Goal: Task Accomplishment & Management: Manage account settings

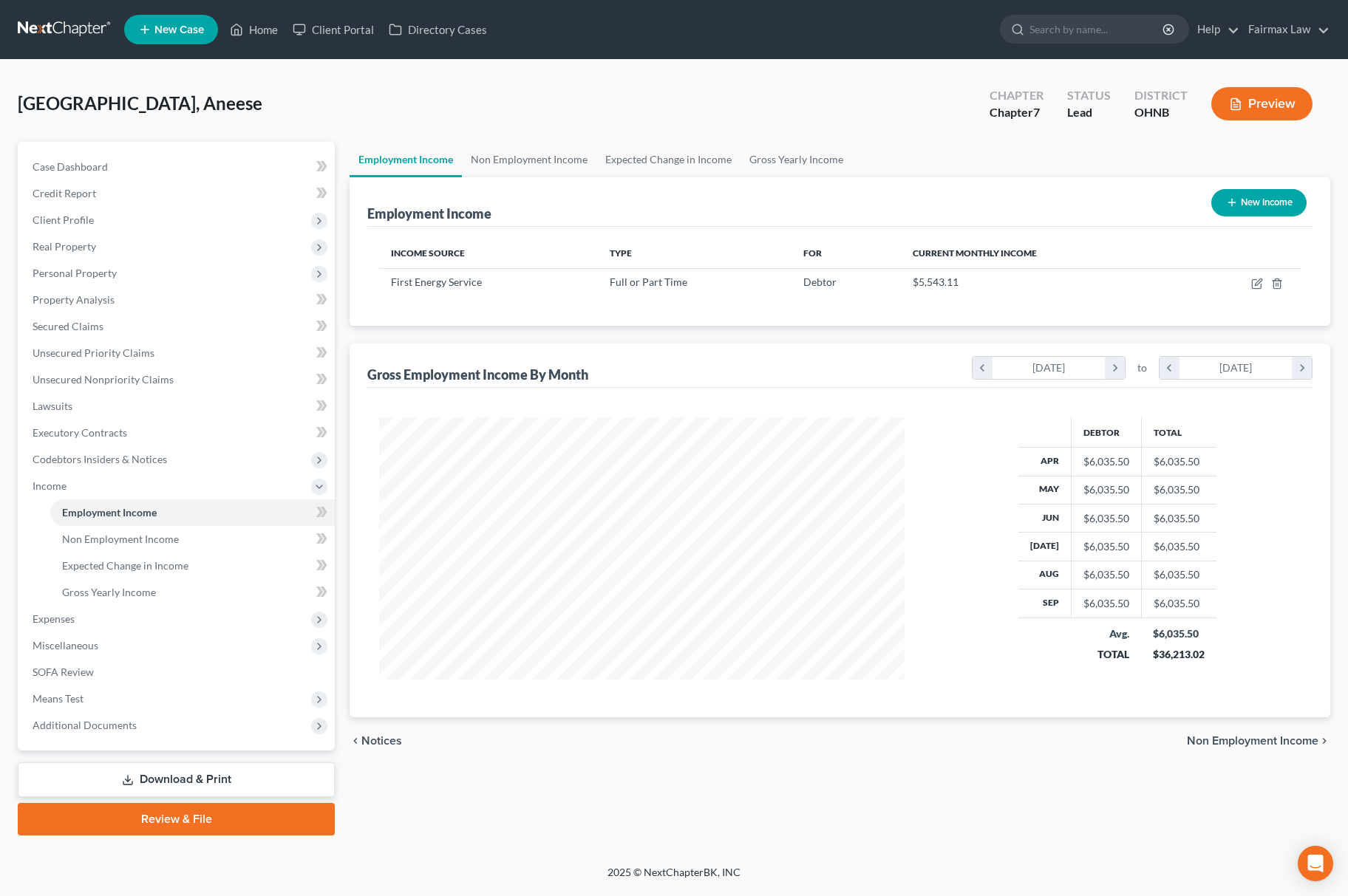
scroll to position [267, 554]
click at [1313, 22] on link "Fairmax Law" at bounding box center [1286, 29] width 89 height 27
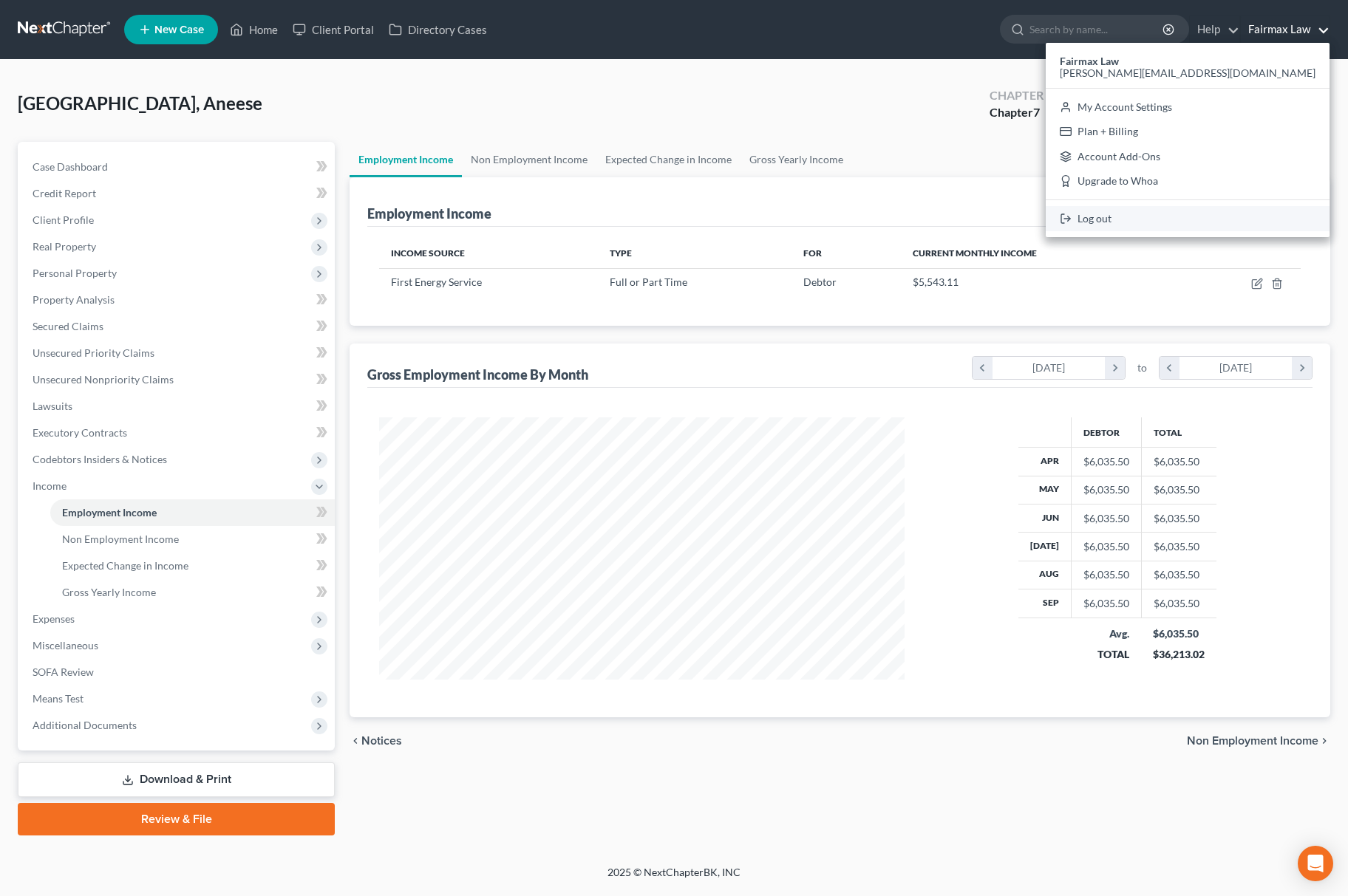
click at [1217, 214] on link "Log out" at bounding box center [1188, 218] width 284 height 25
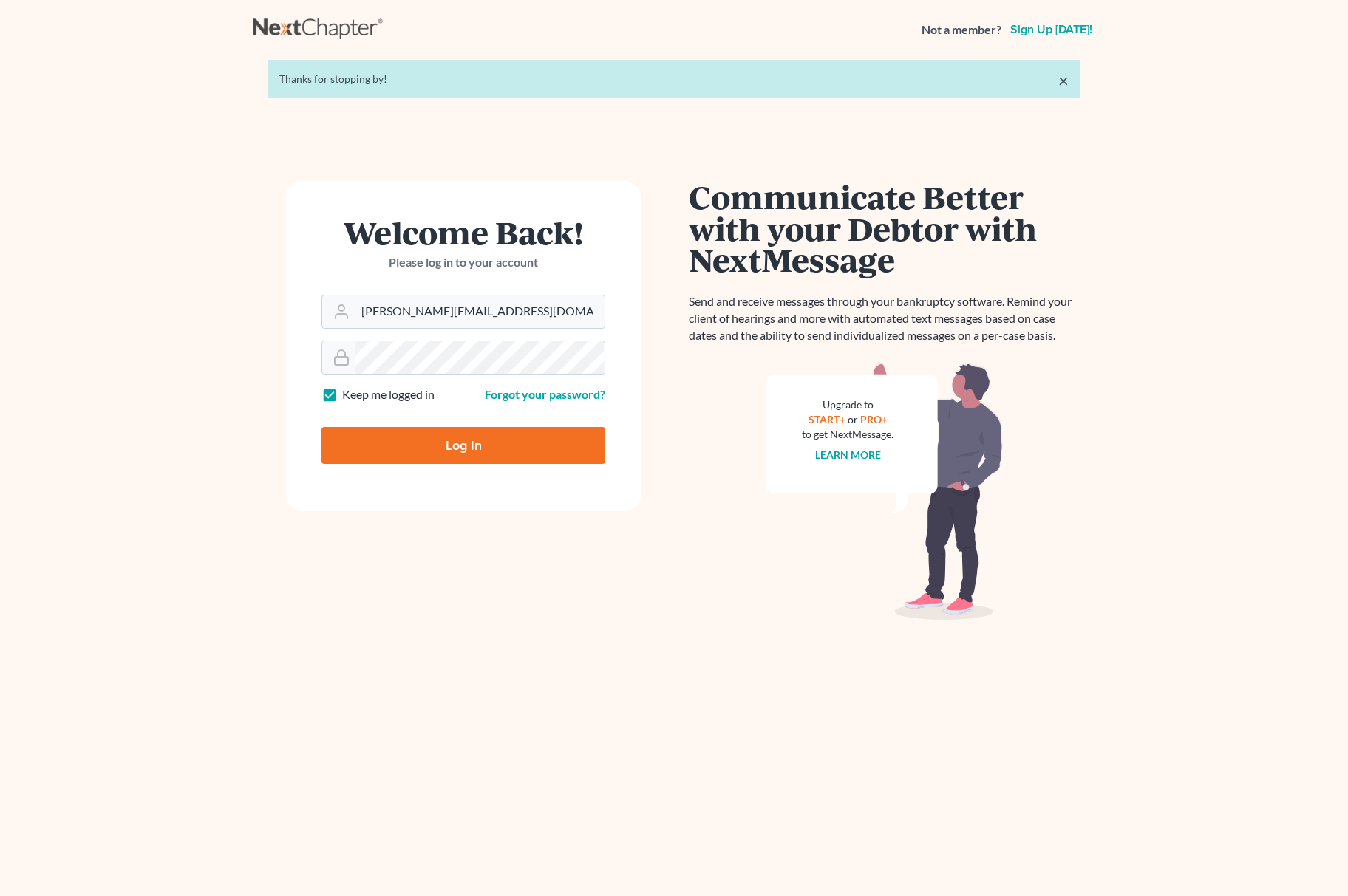
click at [500, 297] on input "ron@fairmaxlaw.com" at bounding box center [480, 312] width 249 height 32
type input "mary@fairmaxlaw.com"
click at [467, 446] on input "Log In" at bounding box center [463, 445] width 284 height 37
type input "Thinking..."
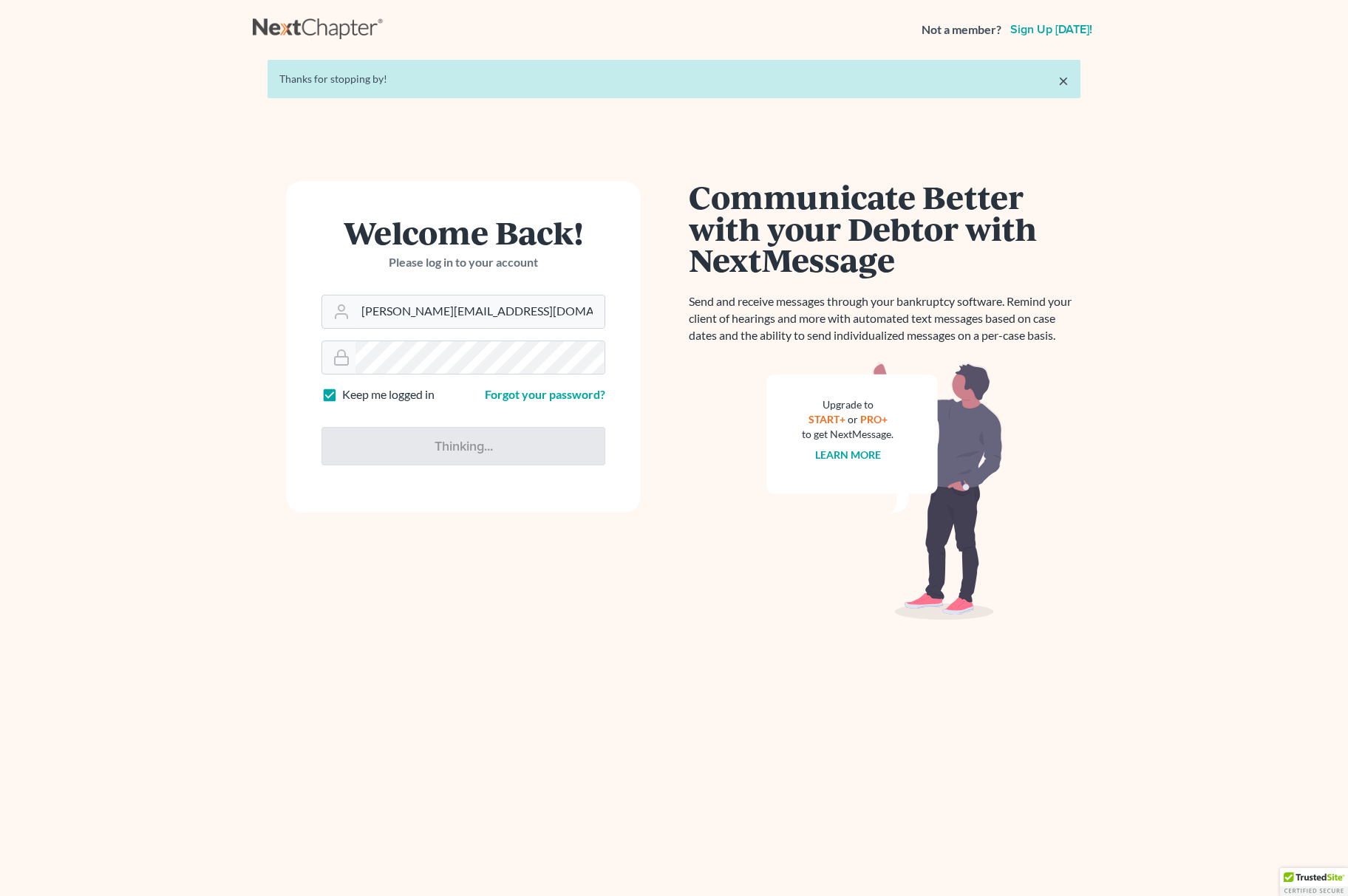
type input "ron@fairmaxlaw.com"
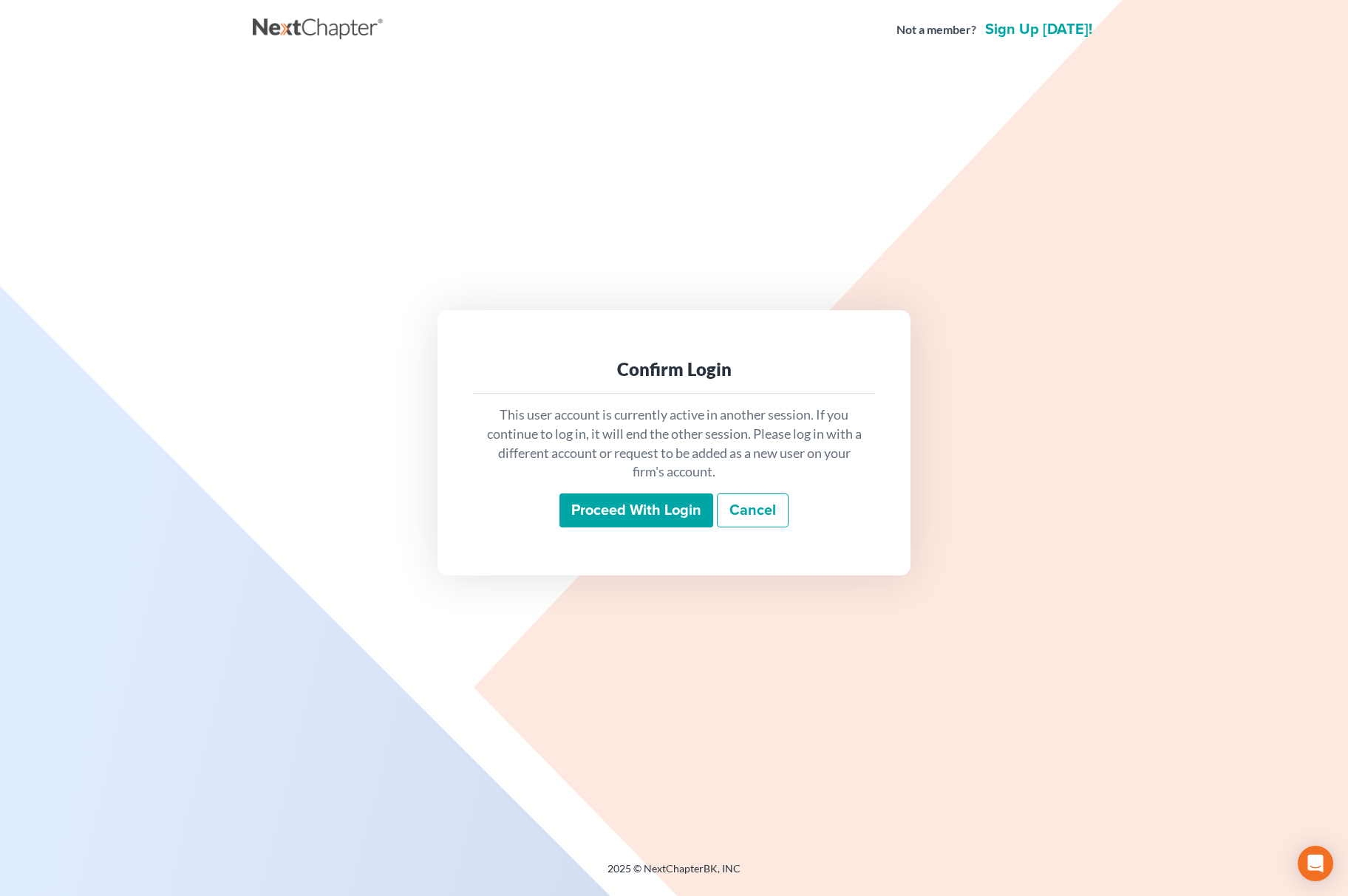
click at [651, 516] on input "Proceed with login" at bounding box center [636, 510] width 154 height 34
